Goal: Task Accomplishment & Management: Complete application form

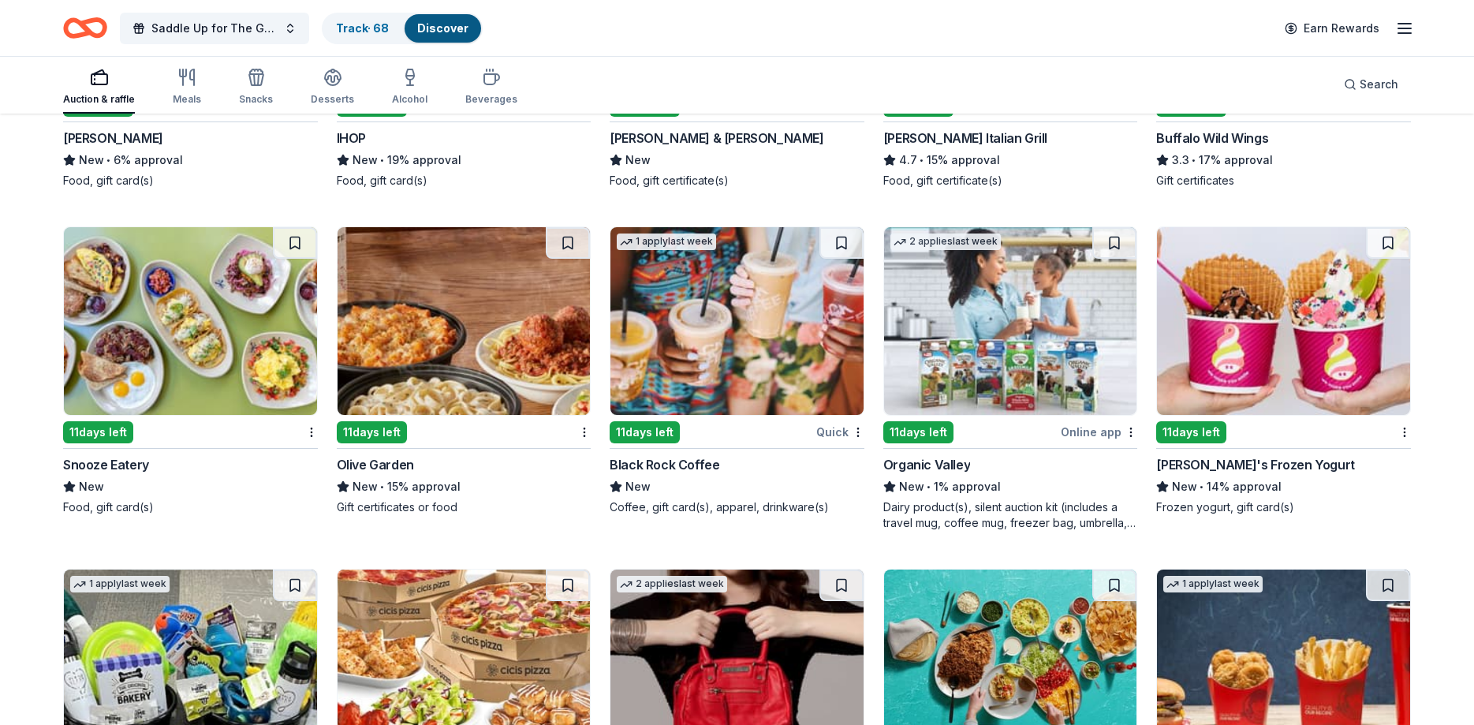
scroll to position [6919, 0]
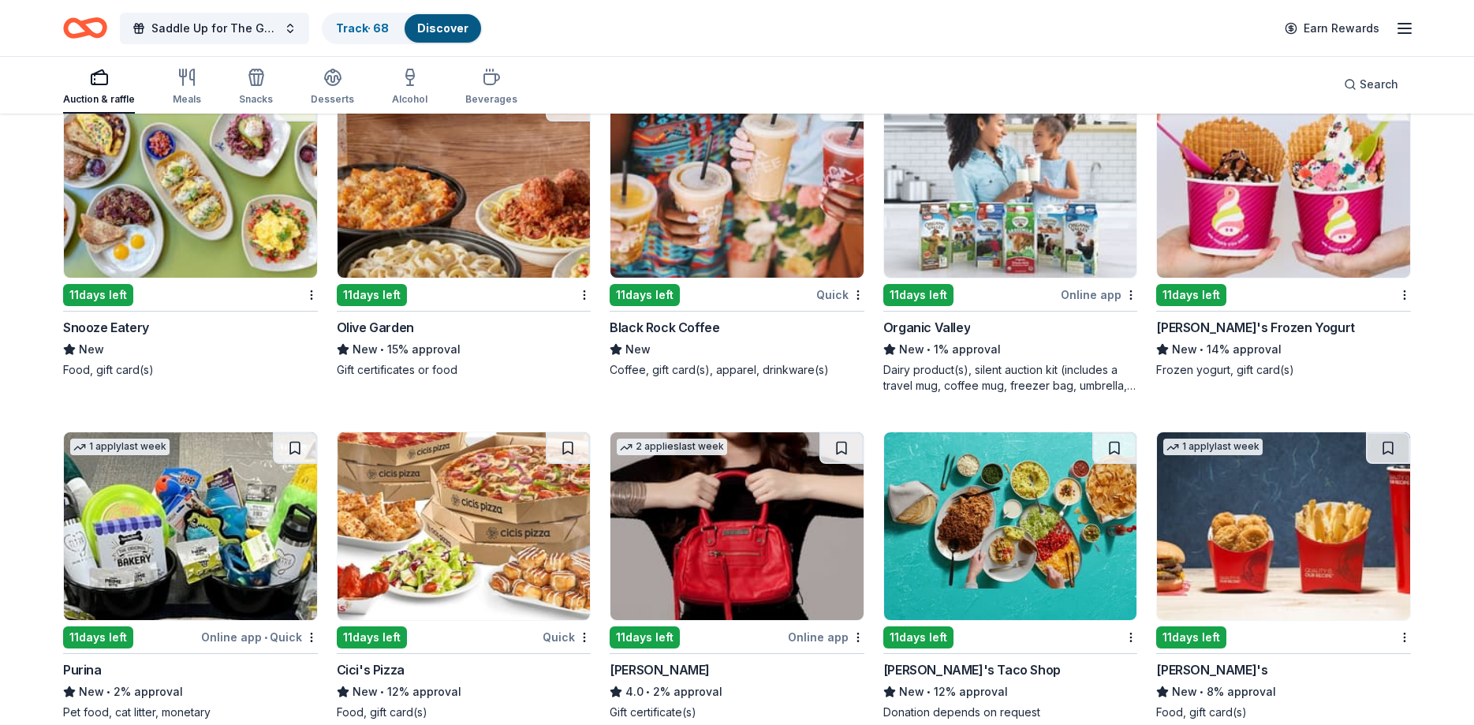
click at [191, 222] on img at bounding box center [190, 184] width 253 height 188
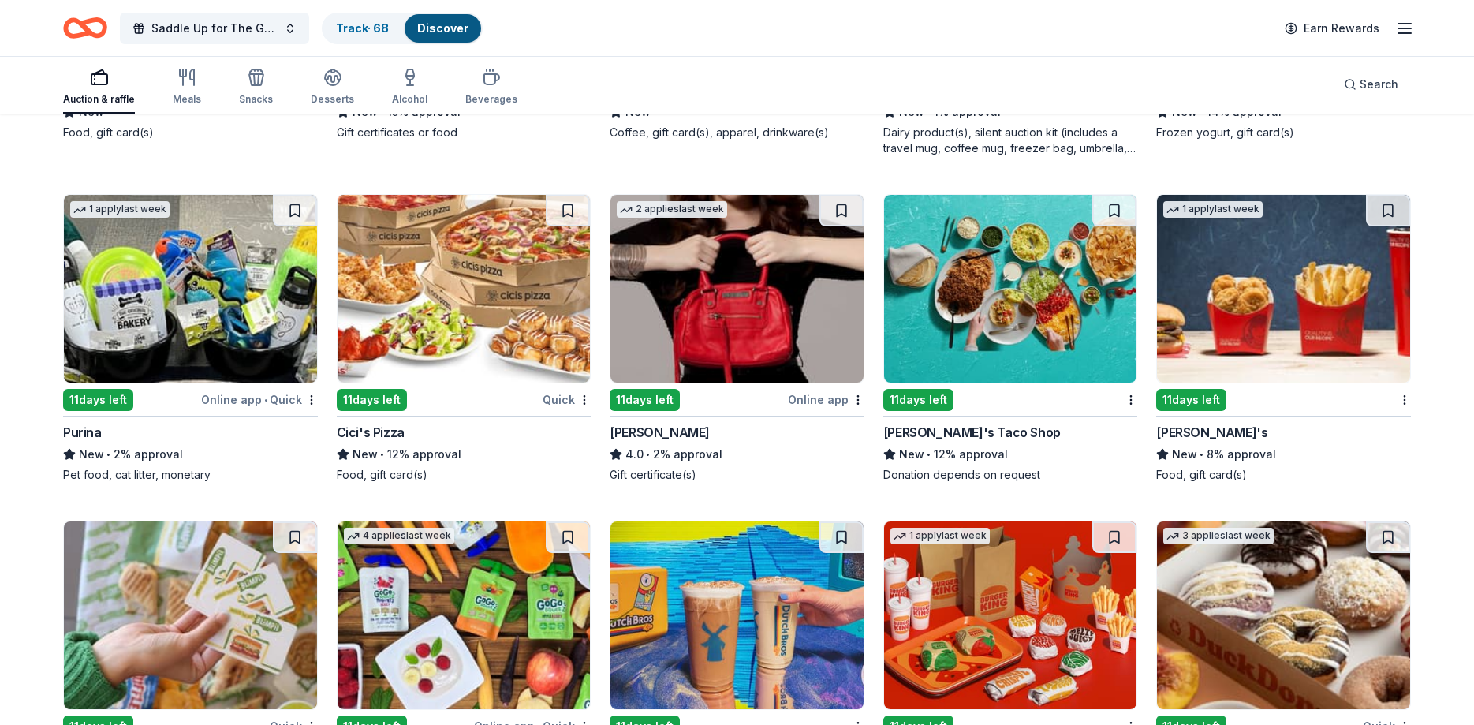
scroll to position [7160, 0]
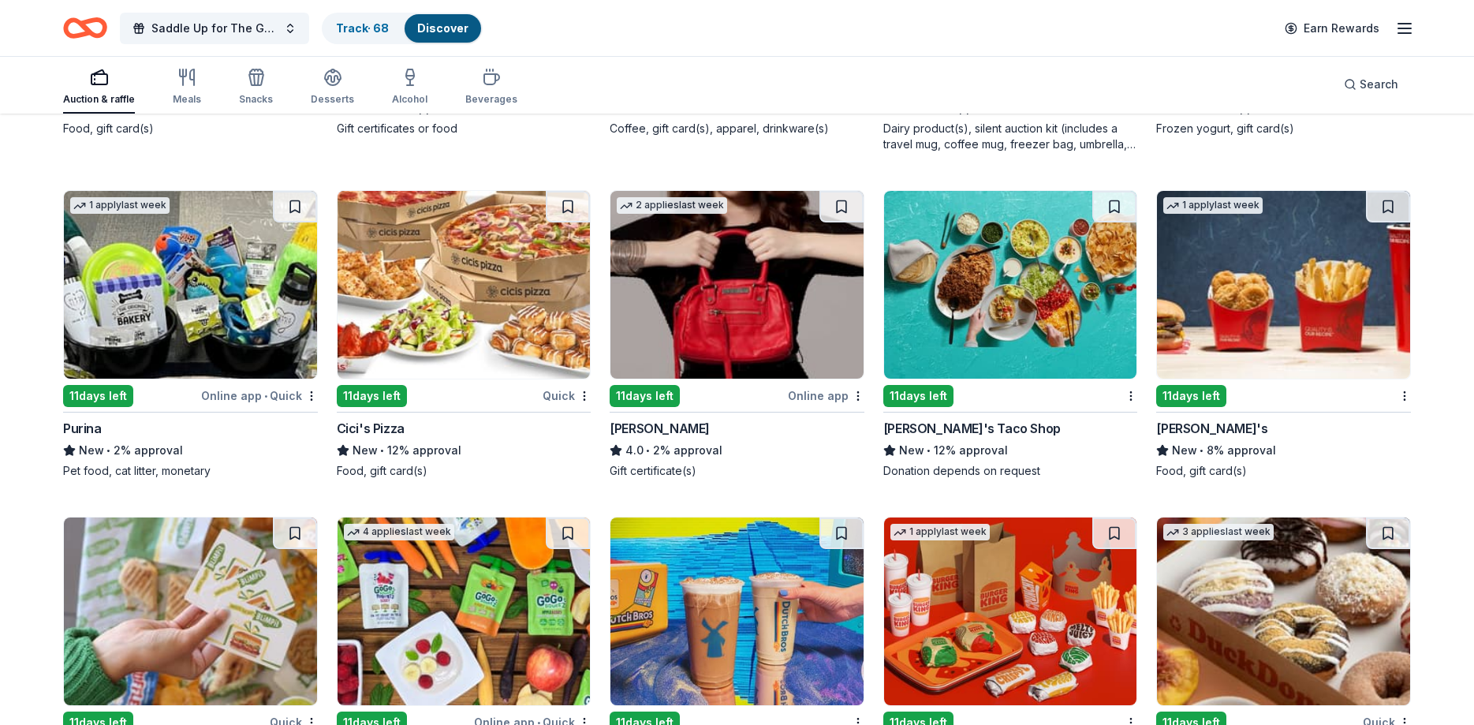
click at [971, 272] on img at bounding box center [1010, 285] width 253 height 188
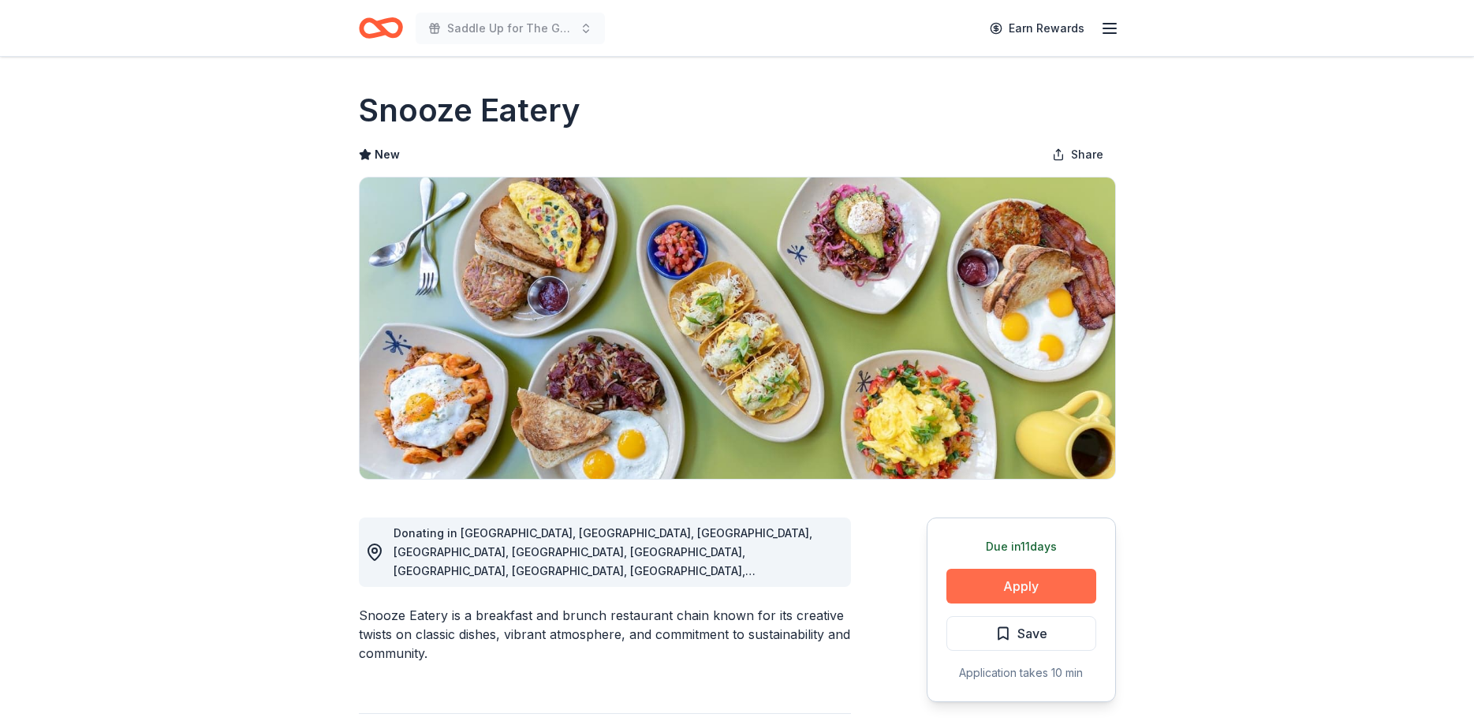
click at [1006, 572] on button "Apply" at bounding box center [1021, 586] width 150 height 35
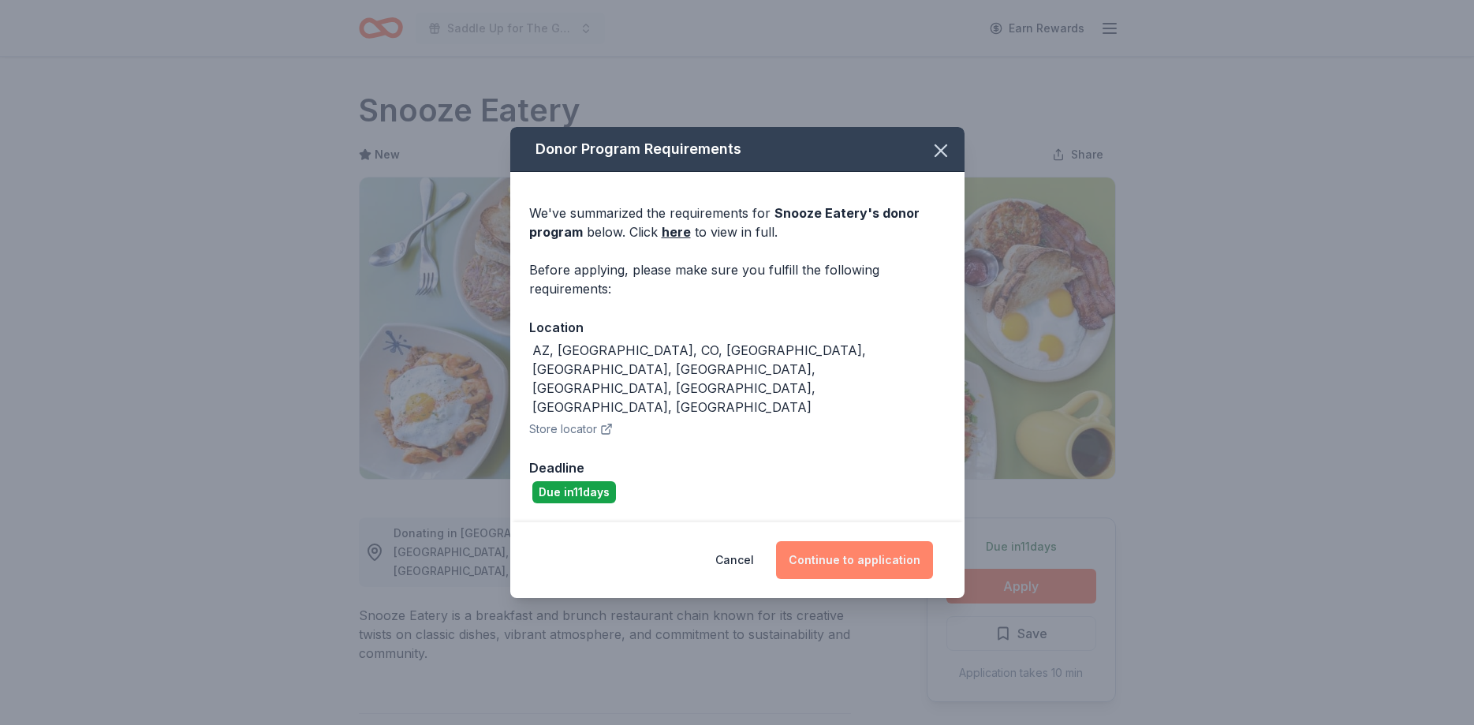
click at [883, 541] on button "Continue to application" at bounding box center [854, 560] width 157 height 38
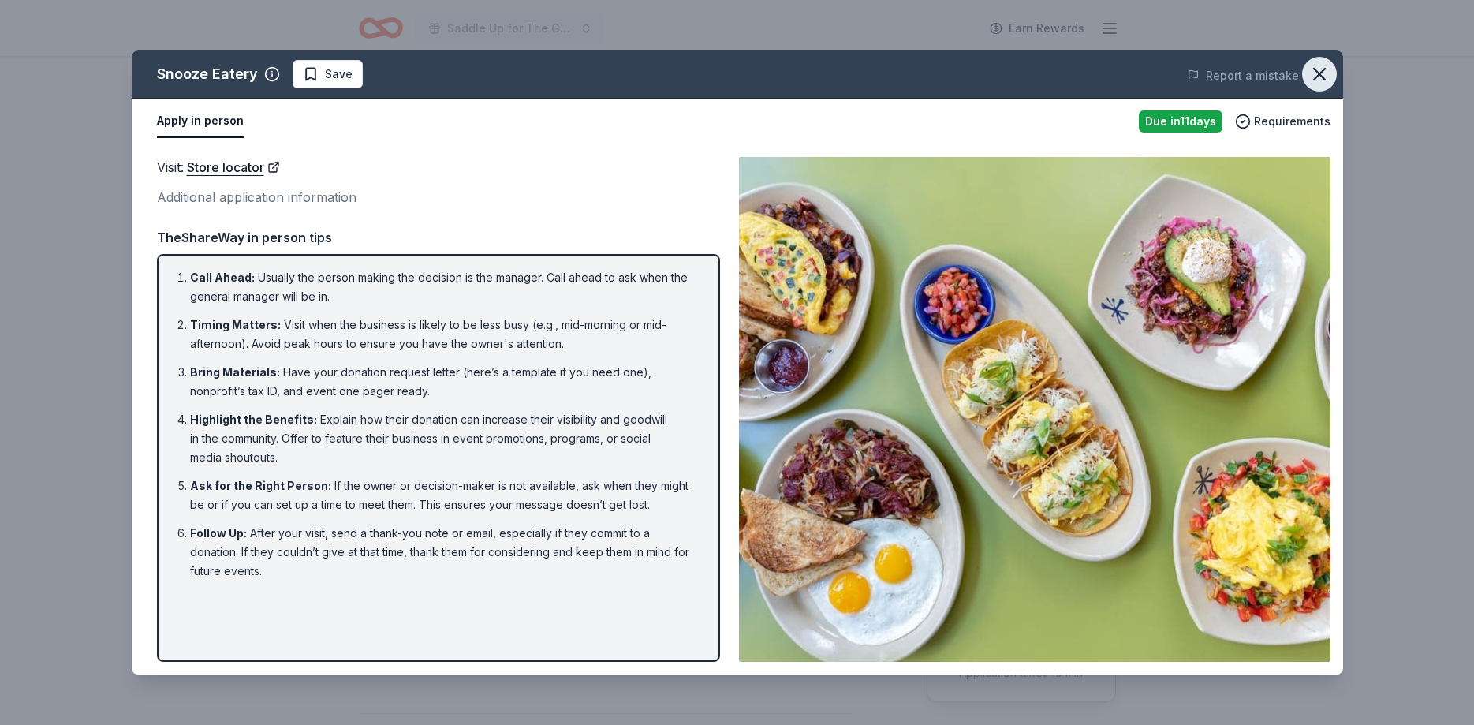
click at [1329, 69] on icon "button" at bounding box center [1319, 74] width 22 height 22
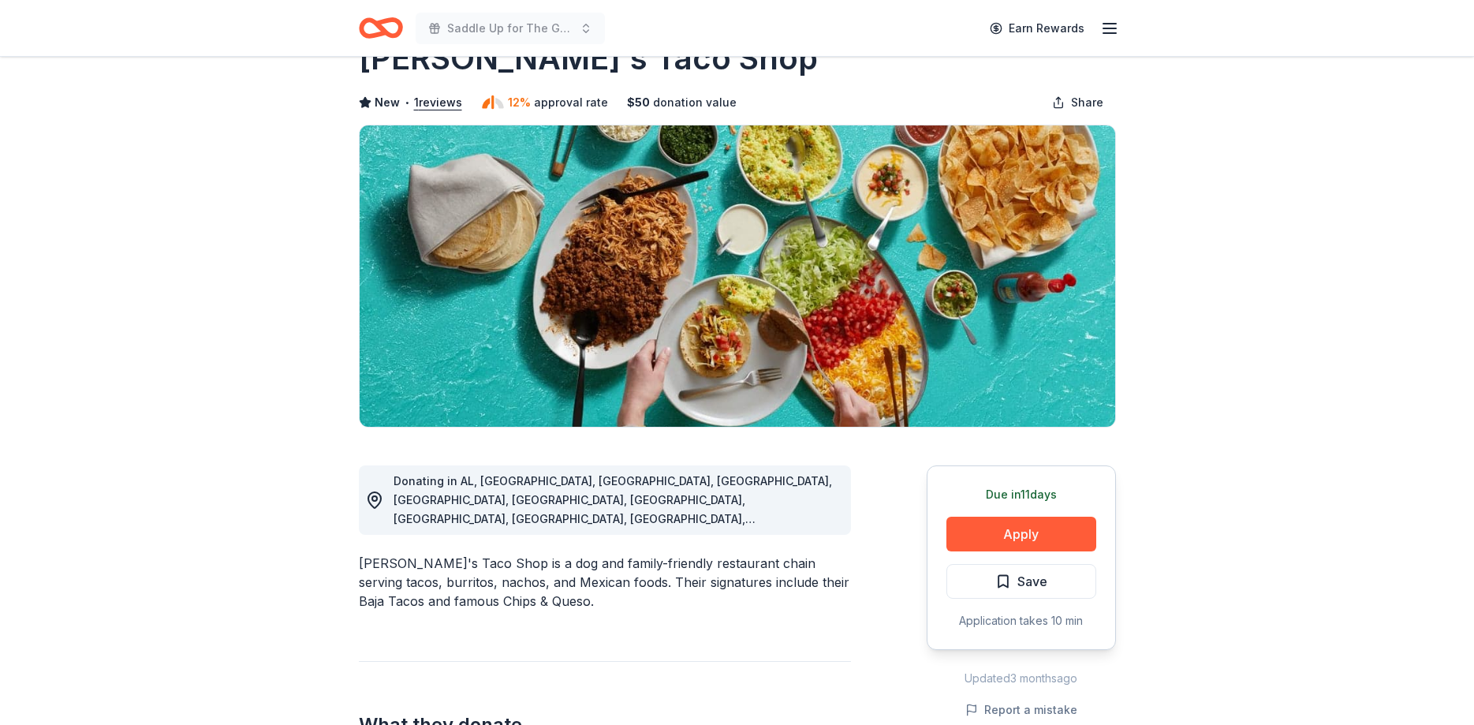
scroll to position [80, 0]
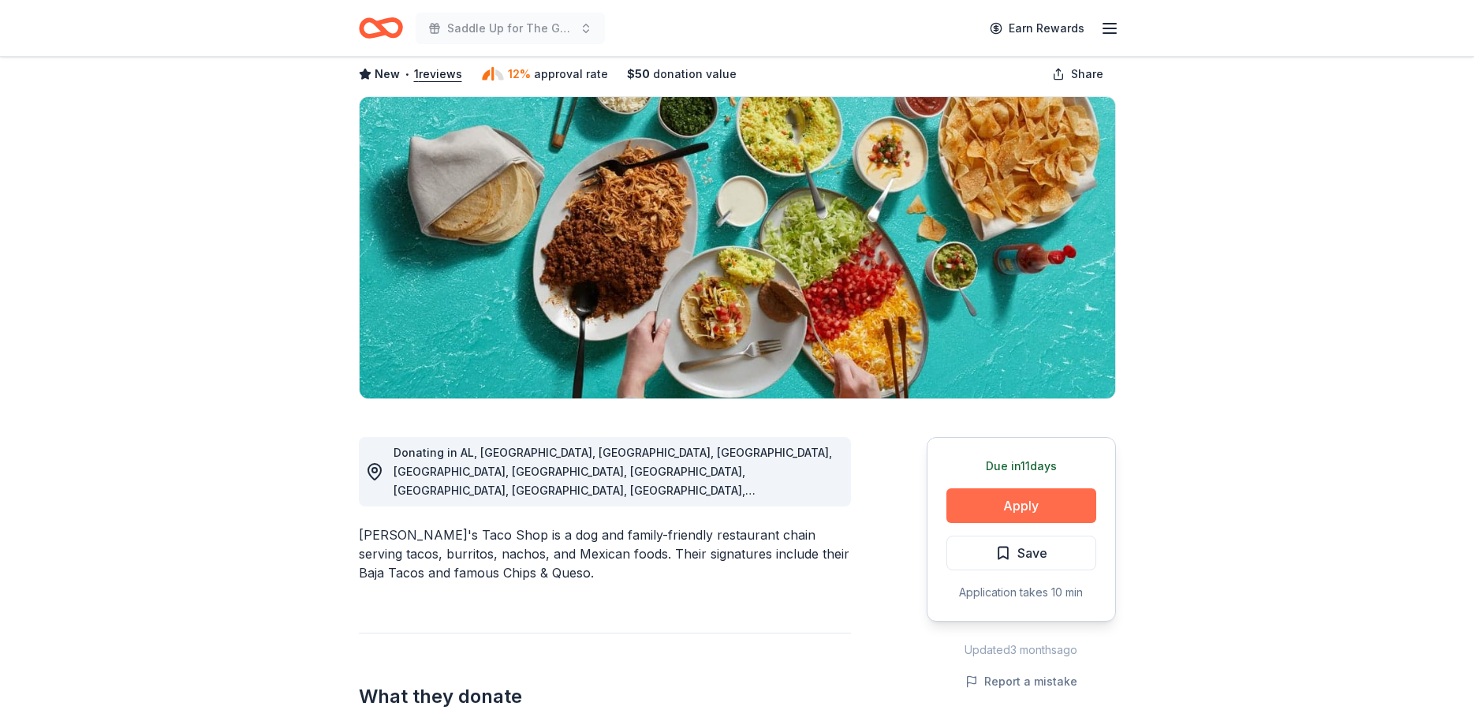
click at [991, 502] on button "Apply" at bounding box center [1021, 505] width 150 height 35
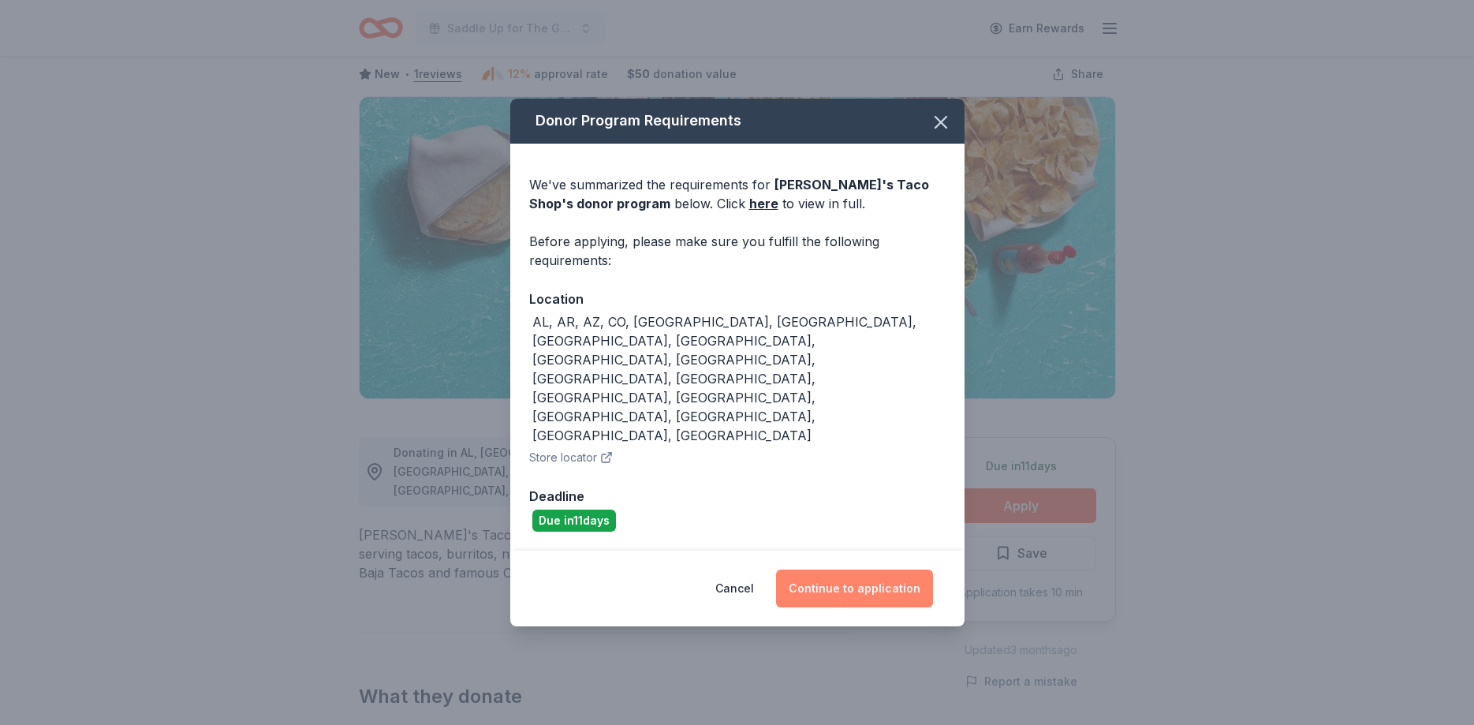
click at [854, 569] on button "Continue to application" at bounding box center [854, 588] width 157 height 38
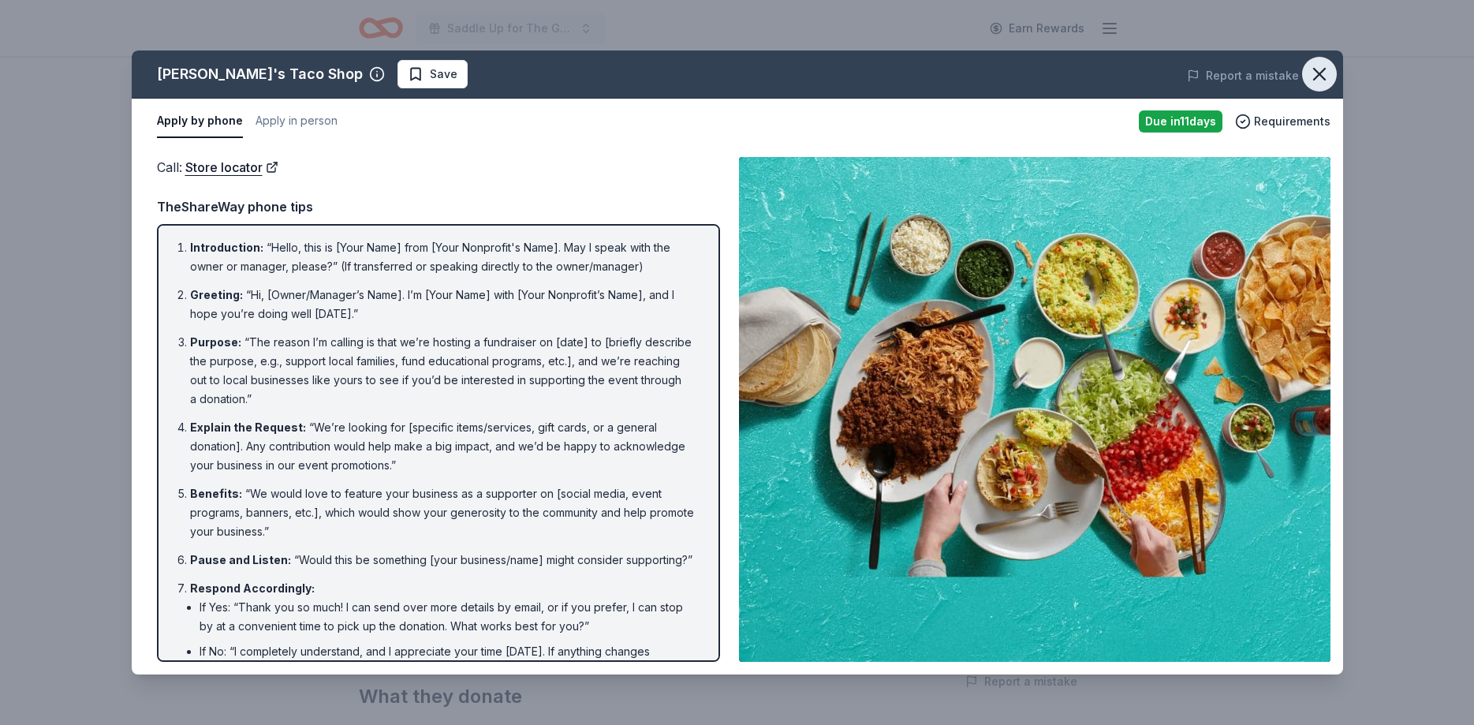
click at [1321, 73] on icon "button" at bounding box center [1319, 74] width 11 height 11
